Goal: Task Accomplishment & Management: Manage account settings

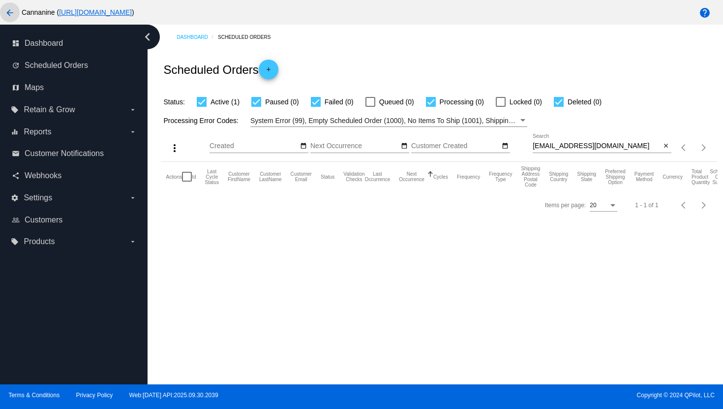
click at [5, 10] on mat-icon "arrow_back" at bounding box center [10, 13] width 12 height 12
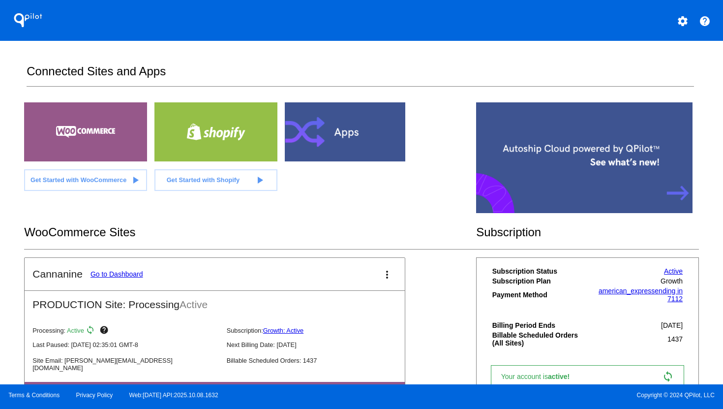
click at [685, 18] on mat-icon "settings" at bounding box center [683, 21] width 12 height 12
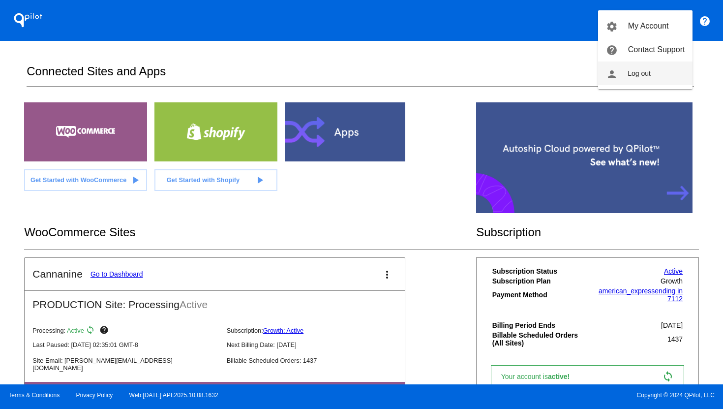
click at [655, 67] on button "person Log out" at bounding box center [645, 74] width 94 height 24
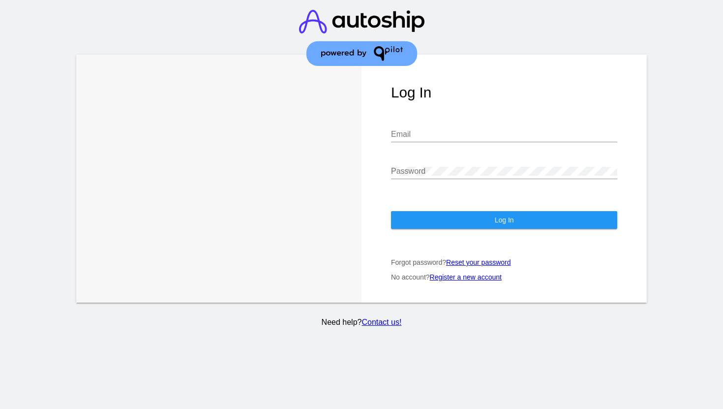
click at [441, 130] on input "Email" at bounding box center [504, 134] width 226 height 9
type input "[EMAIL_ADDRESS][DOMAIN_NAME]"
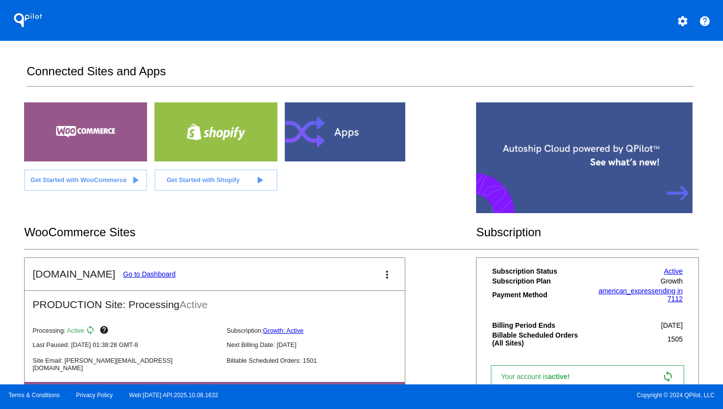
click at [159, 272] on link "Go to Dashboard" at bounding box center [149, 274] width 53 height 8
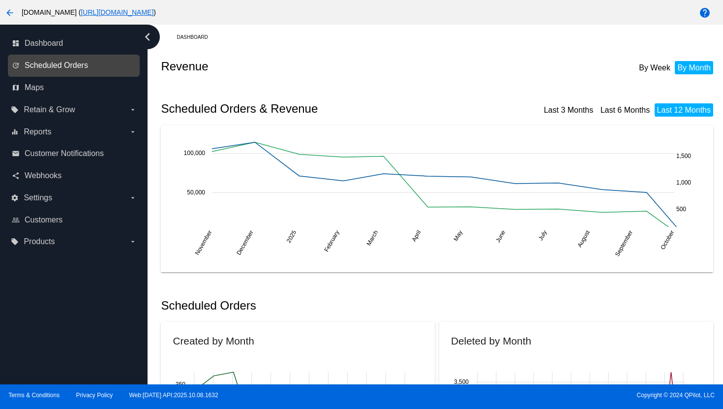
click at [48, 63] on span "Scheduled Orders" at bounding box center [56, 65] width 63 height 9
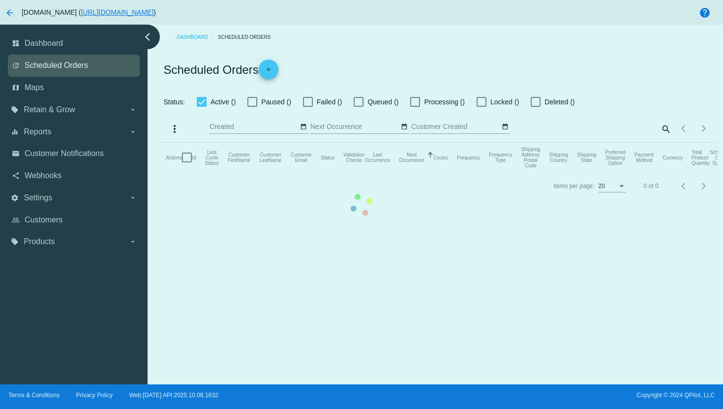
checkbox input "true"
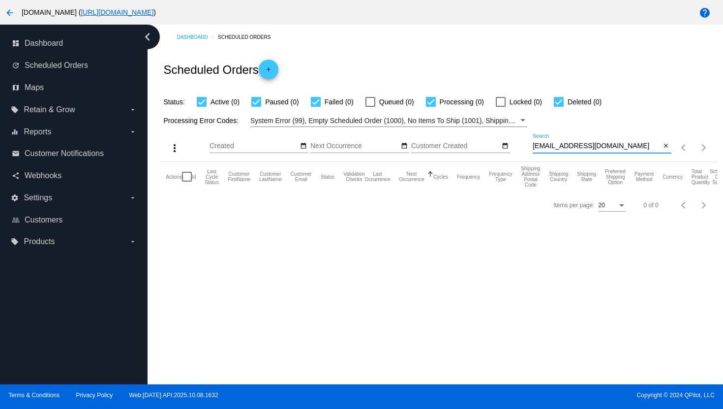
click at [577, 147] on input "[EMAIL_ADDRESS][DOMAIN_NAME]" at bounding box center [597, 146] width 128 height 8
paste input "[EMAIL_ADDRESS][DOMAIN_NAME]"
type input "[EMAIL_ADDRESS][DOMAIN_NAME]"
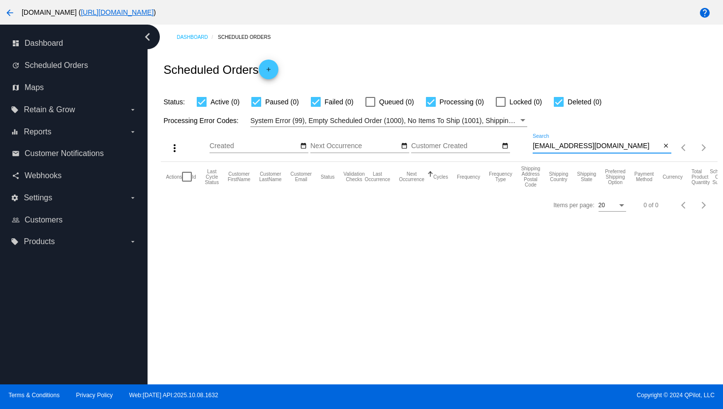
click at [8, 13] on mat-icon "arrow_back" at bounding box center [10, 13] width 12 height 12
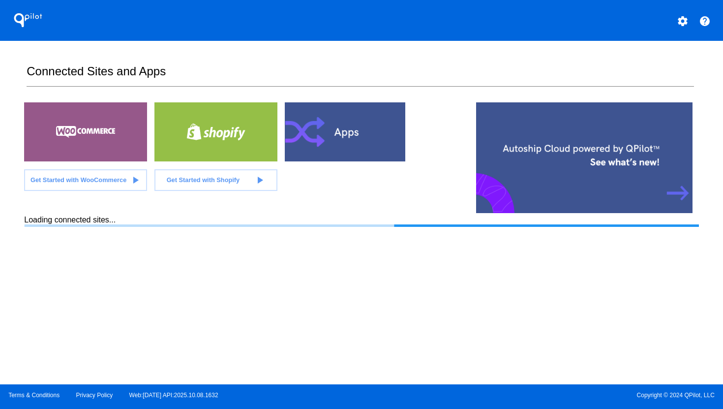
click at [688, 24] on mat-icon "settings" at bounding box center [683, 21] width 12 height 12
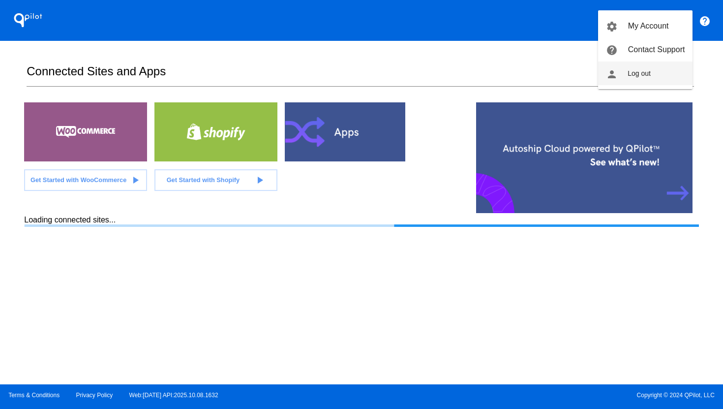
click at [653, 70] on button "person Log out" at bounding box center [645, 74] width 94 height 24
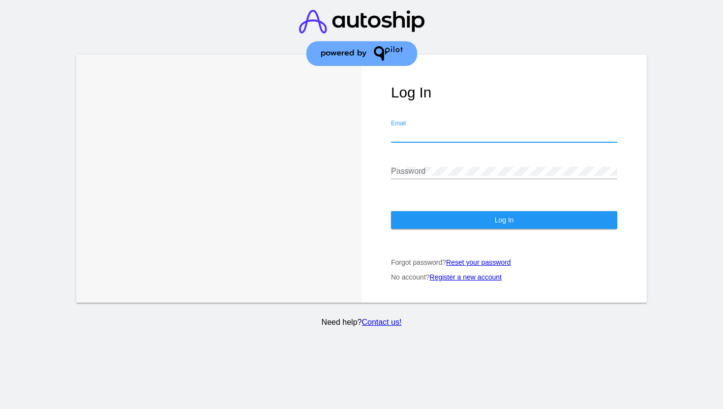
click at [424, 130] on input "Email" at bounding box center [504, 134] width 226 height 9
type input "[PERSON_NAME][EMAIL_ADDRESS][DOMAIN_NAME]"
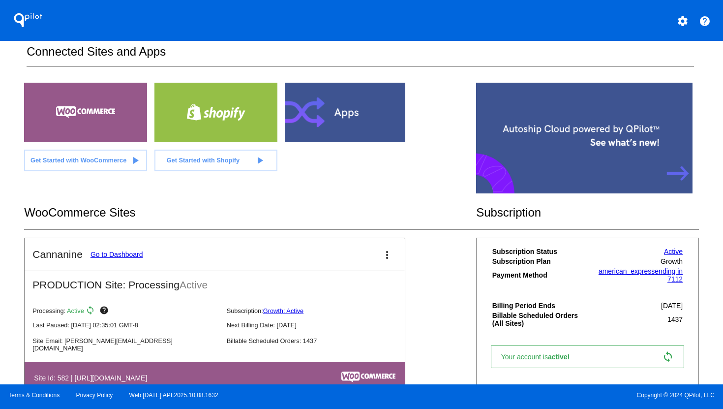
scroll to position [50, 0]
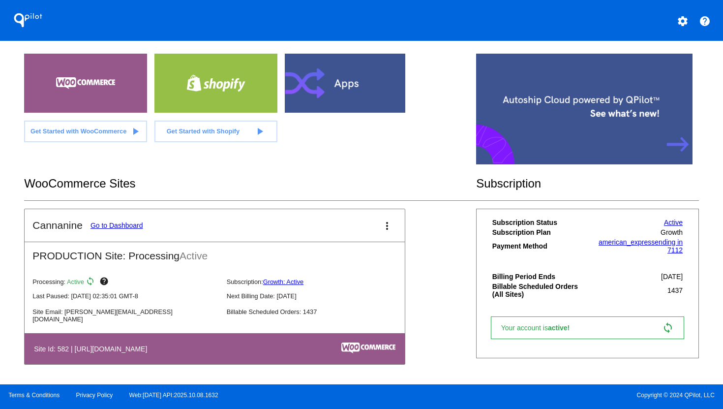
click at [115, 226] on link "Go to Dashboard" at bounding box center [117, 225] width 53 height 8
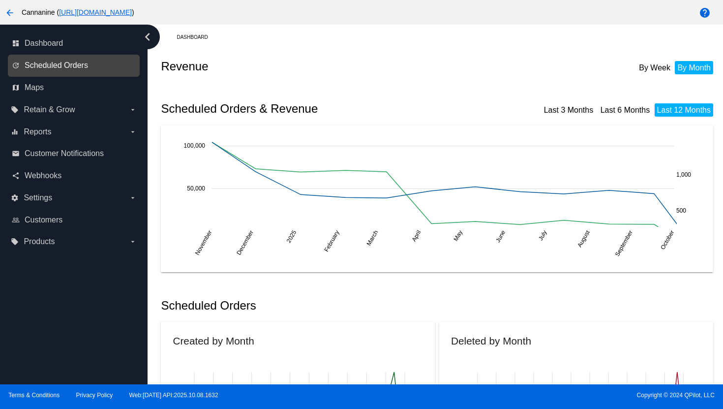
click at [61, 68] on span "Scheduled Orders" at bounding box center [56, 65] width 63 height 9
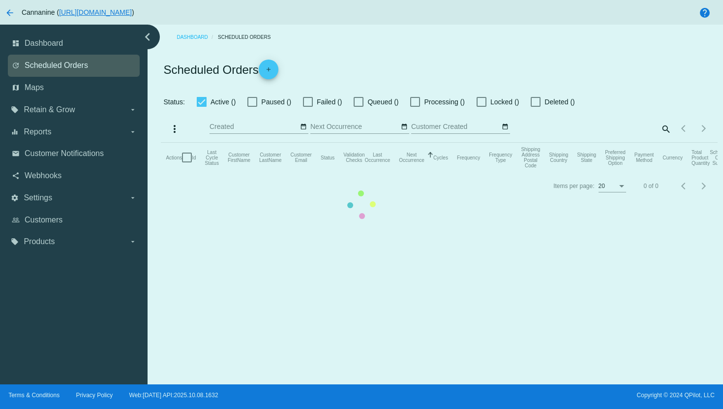
checkbox input "true"
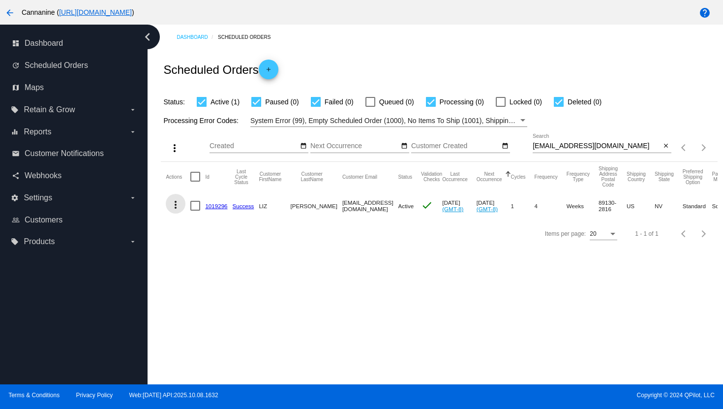
click at [178, 202] on mat-icon "more_vert" at bounding box center [176, 205] width 12 height 12
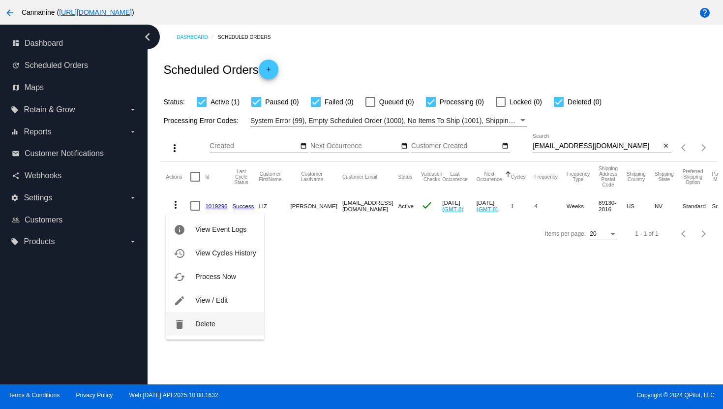
click at [210, 321] on span "Delete" at bounding box center [205, 324] width 20 height 8
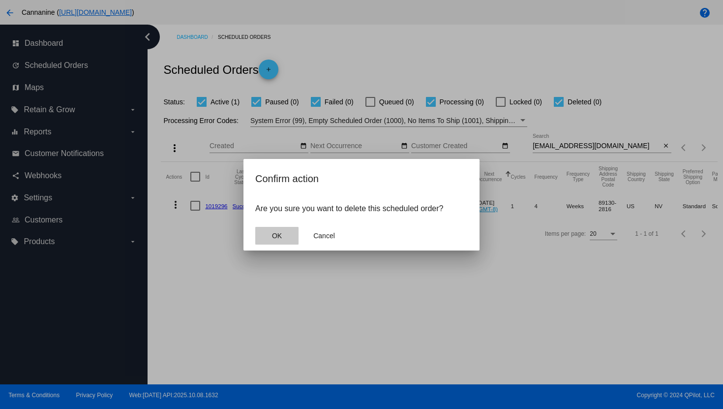
click at [271, 231] on button "OK" at bounding box center [276, 236] width 43 height 18
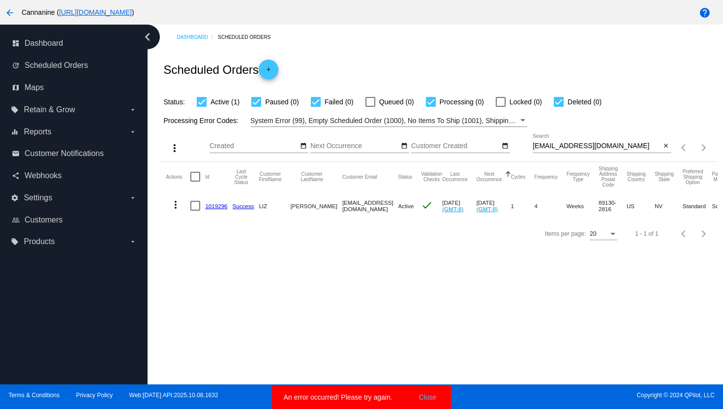
click at [178, 210] on mat-icon "more_vert" at bounding box center [176, 205] width 12 height 12
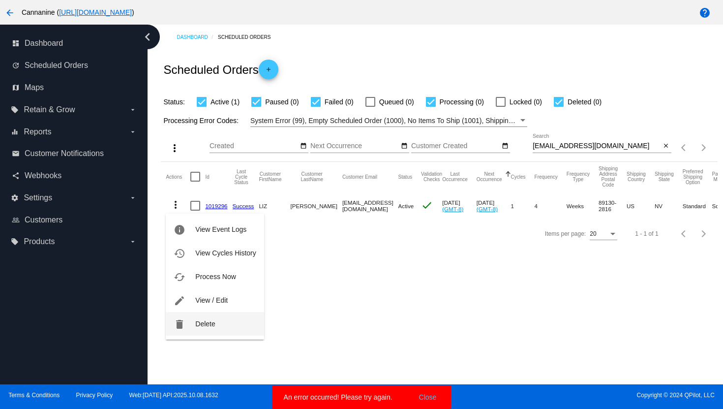
click at [194, 324] on button "delete Delete" at bounding box center [215, 324] width 98 height 24
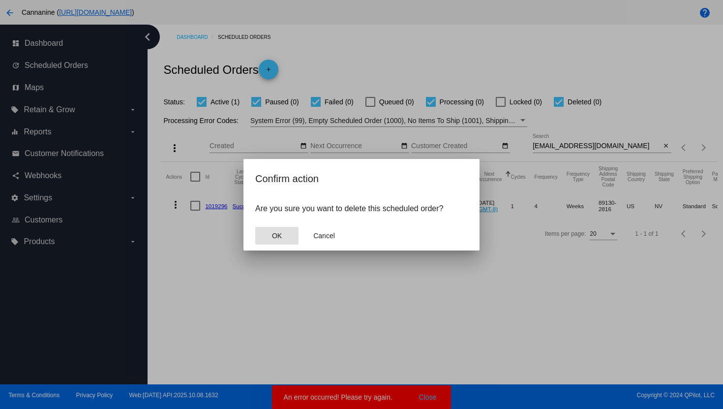
click at [275, 230] on button "OK" at bounding box center [276, 236] width 43 height 18
